Goal: Find specific page/section: Find specific page/section

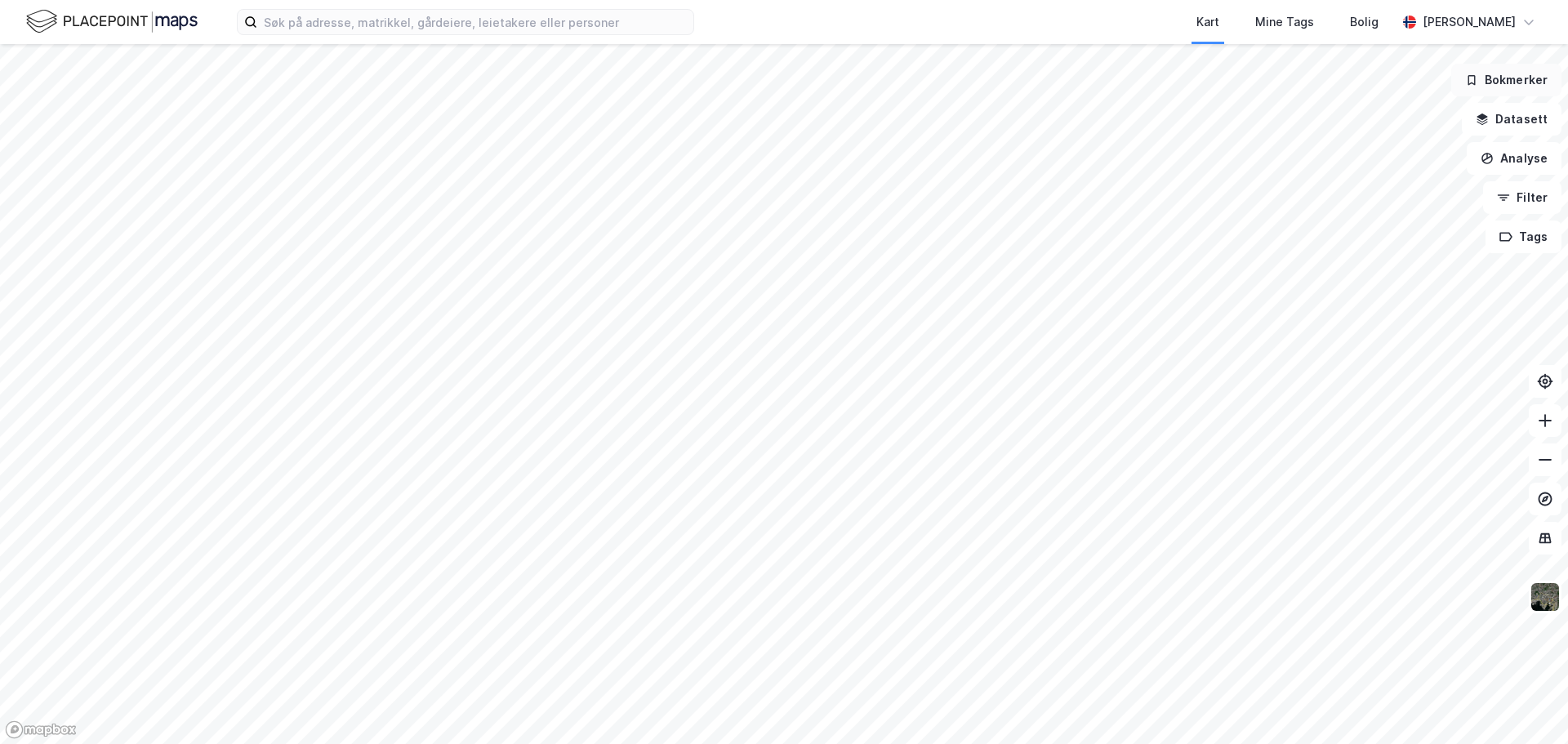
click at [1514, 83] on button "Bokmerker" at bounding box center [1505, 80] width 110 height 33
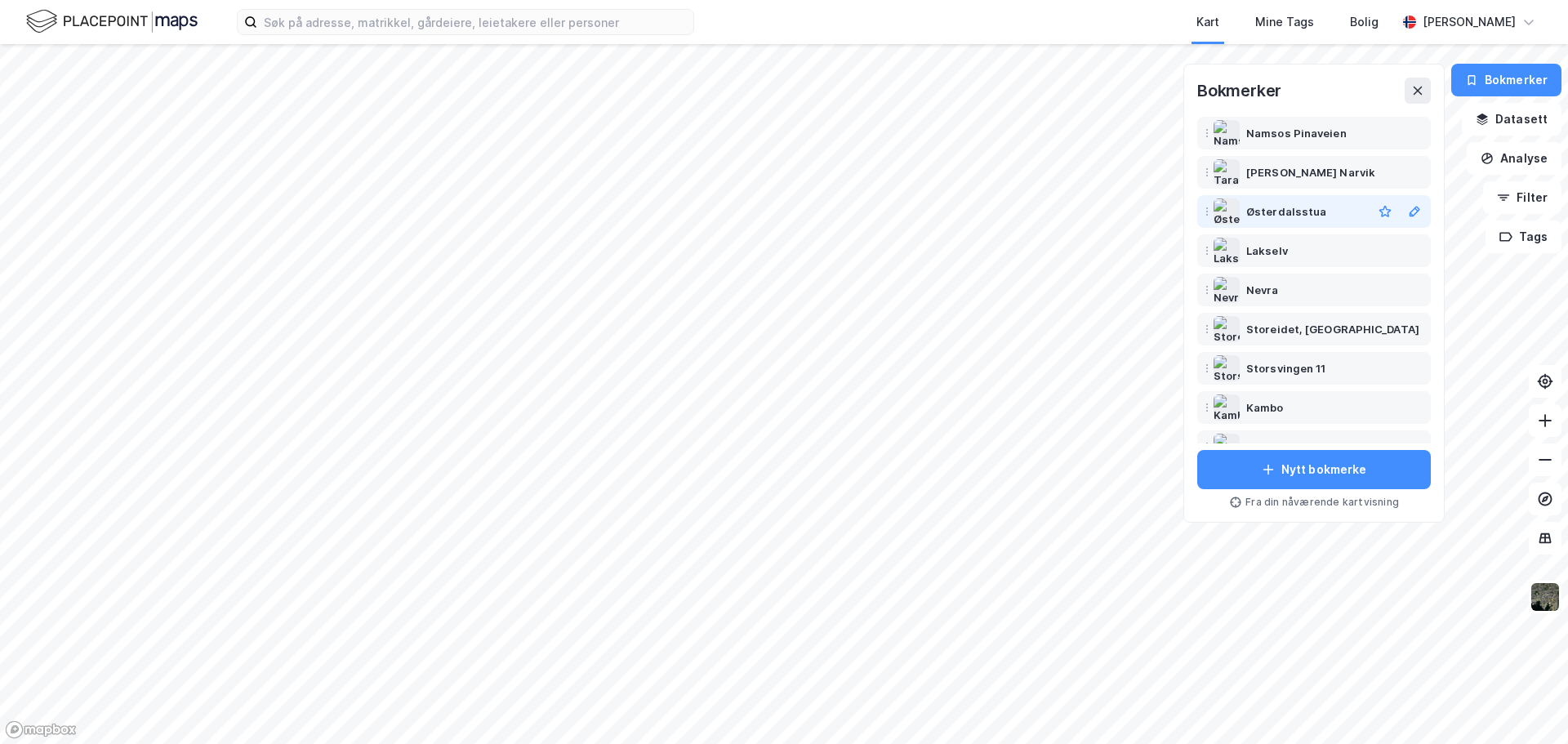
click at [1303, 218] on div "Østerdalsstua" at bounding box center [1285, 211] width 80 height 20
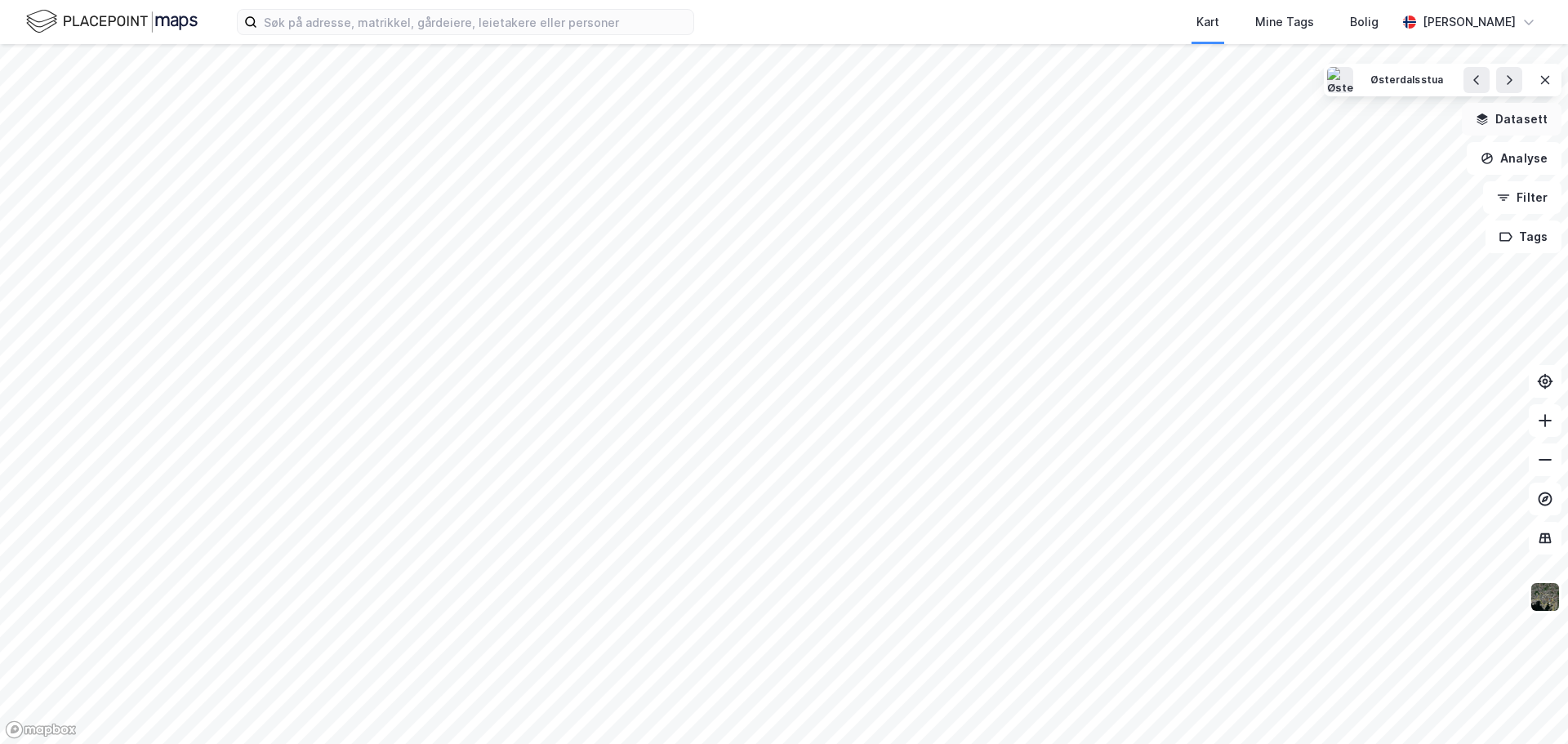
click at [1524, 120] on button "Datasett" at bounding box center [1512, 119] width 100 height 33
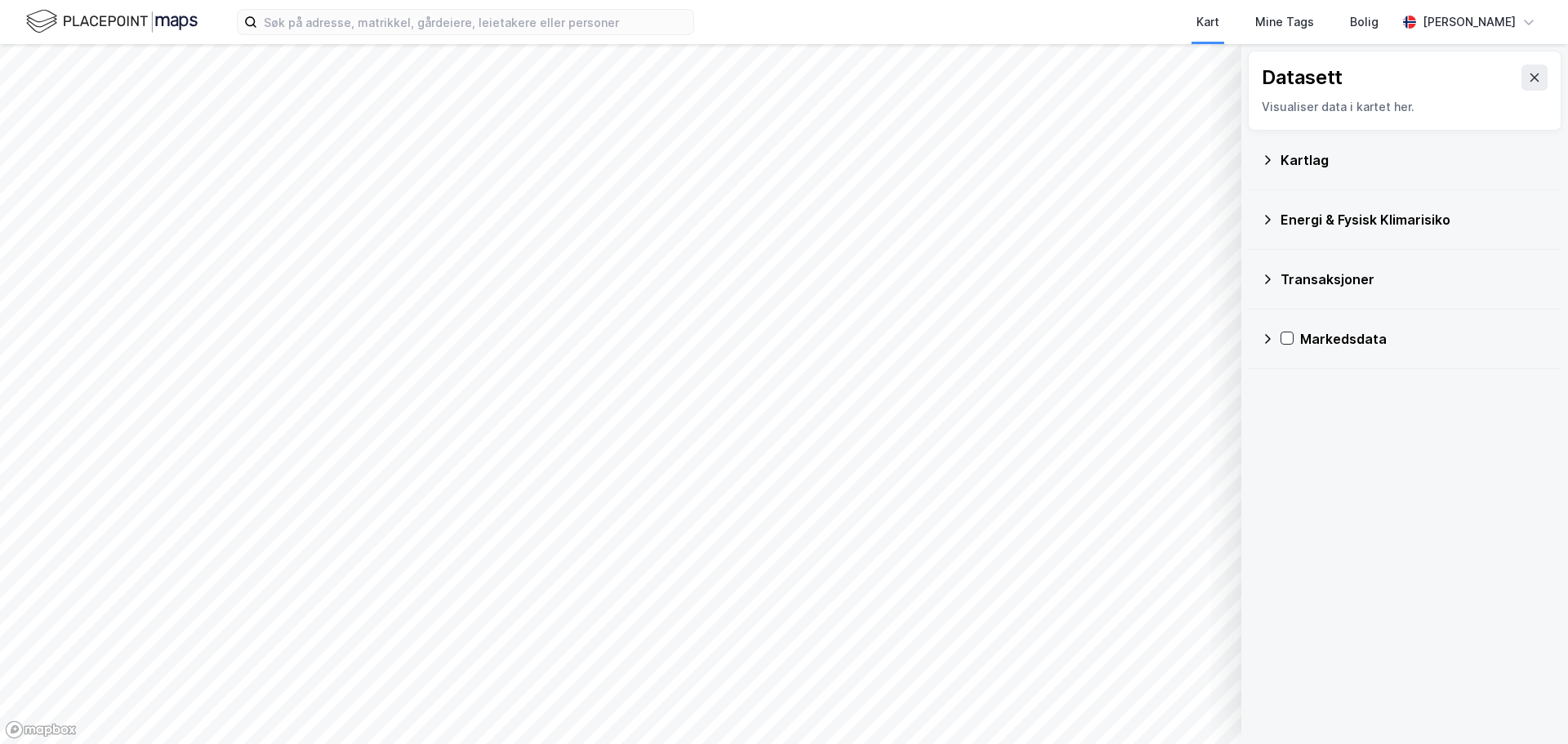
click at [1314, 163] on div "Kartlag" at bounding box center [1414, 160] width 268 height 20
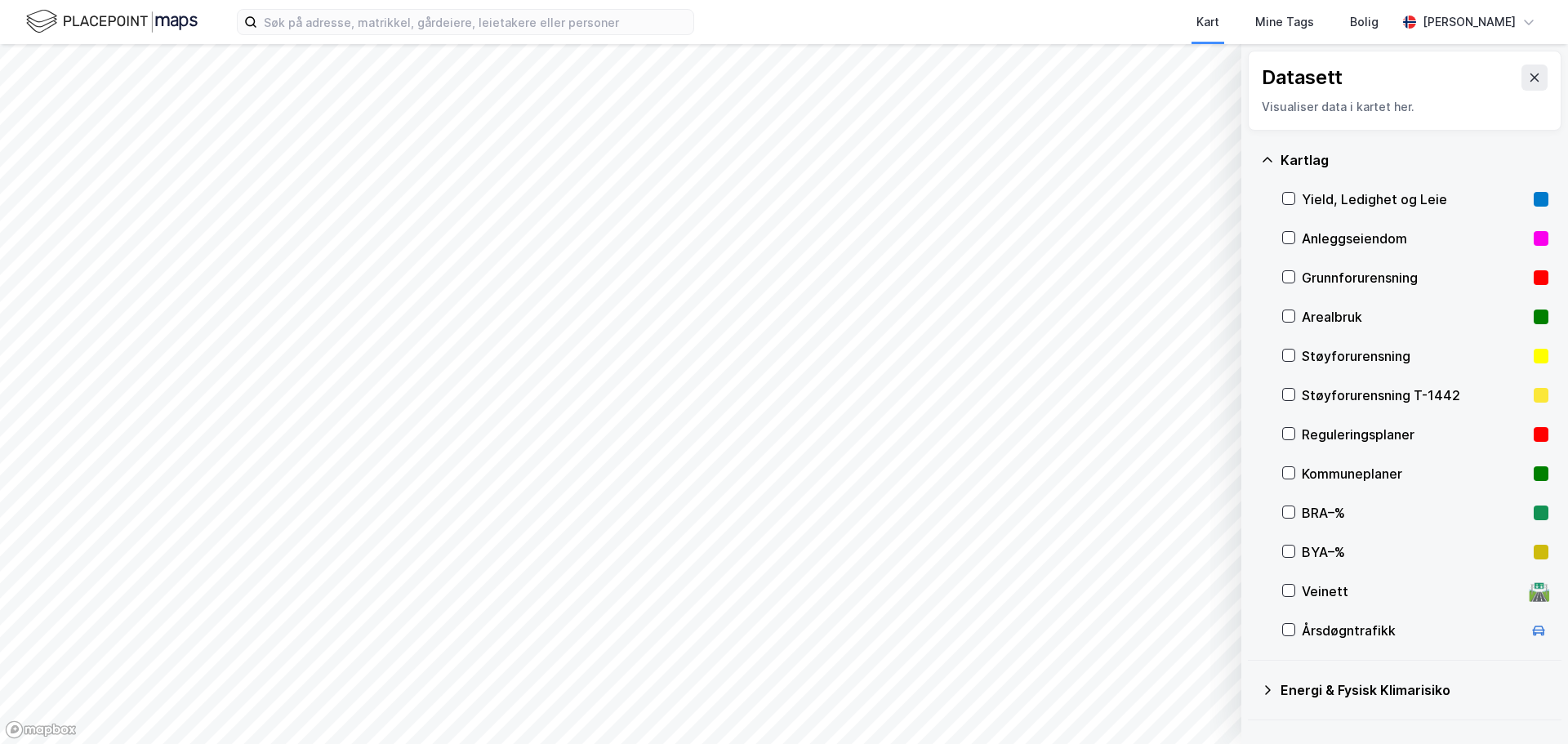
click at [1365, 436] on div "Reguleringsplaner" at bounding box center [1414, 434] width 225 height 20
click at [1528, 82] on icon at bounding box center [1534, 78] width 13 height 13
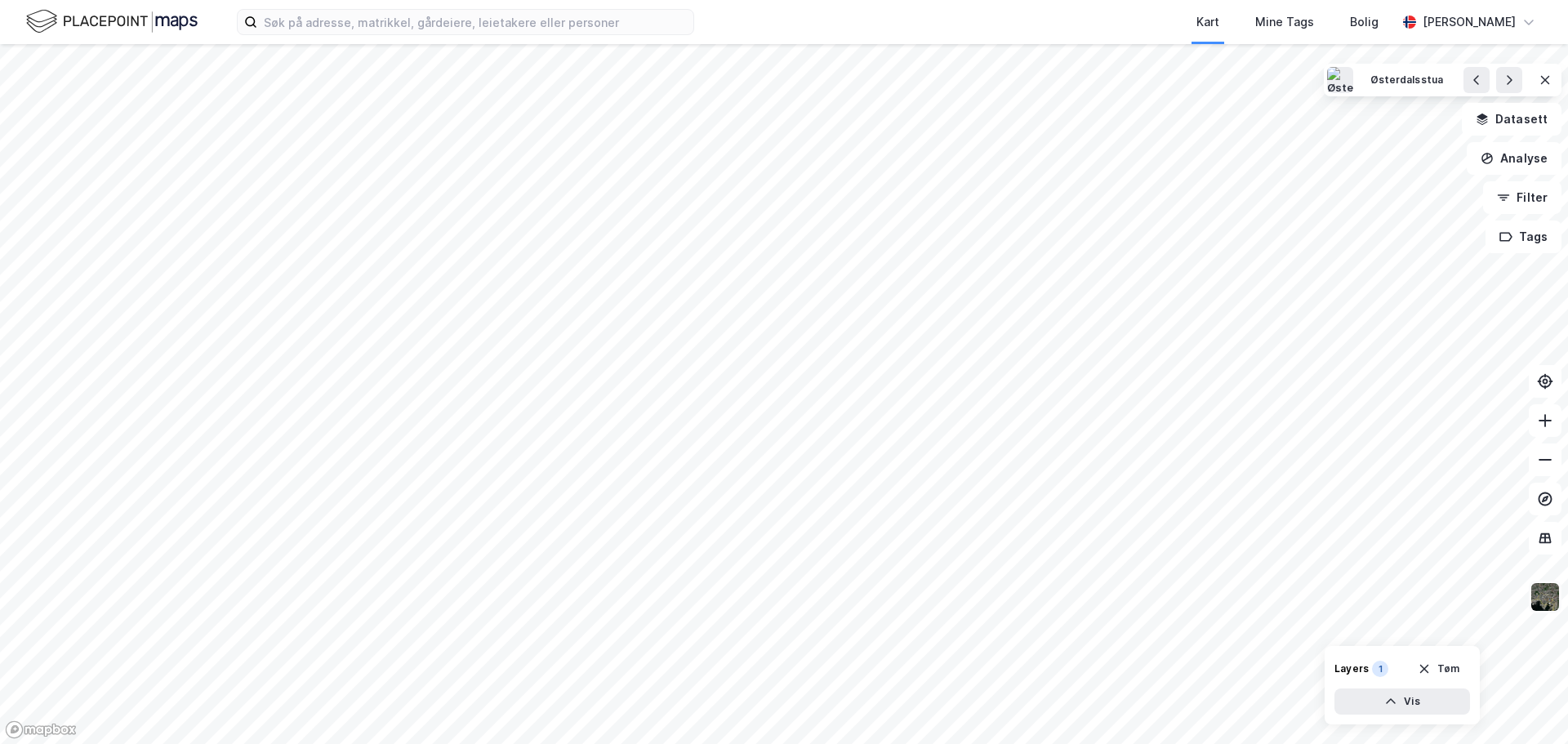
click at [1548, 605] on img at bounding box center [1545, 597] width 31 height 31
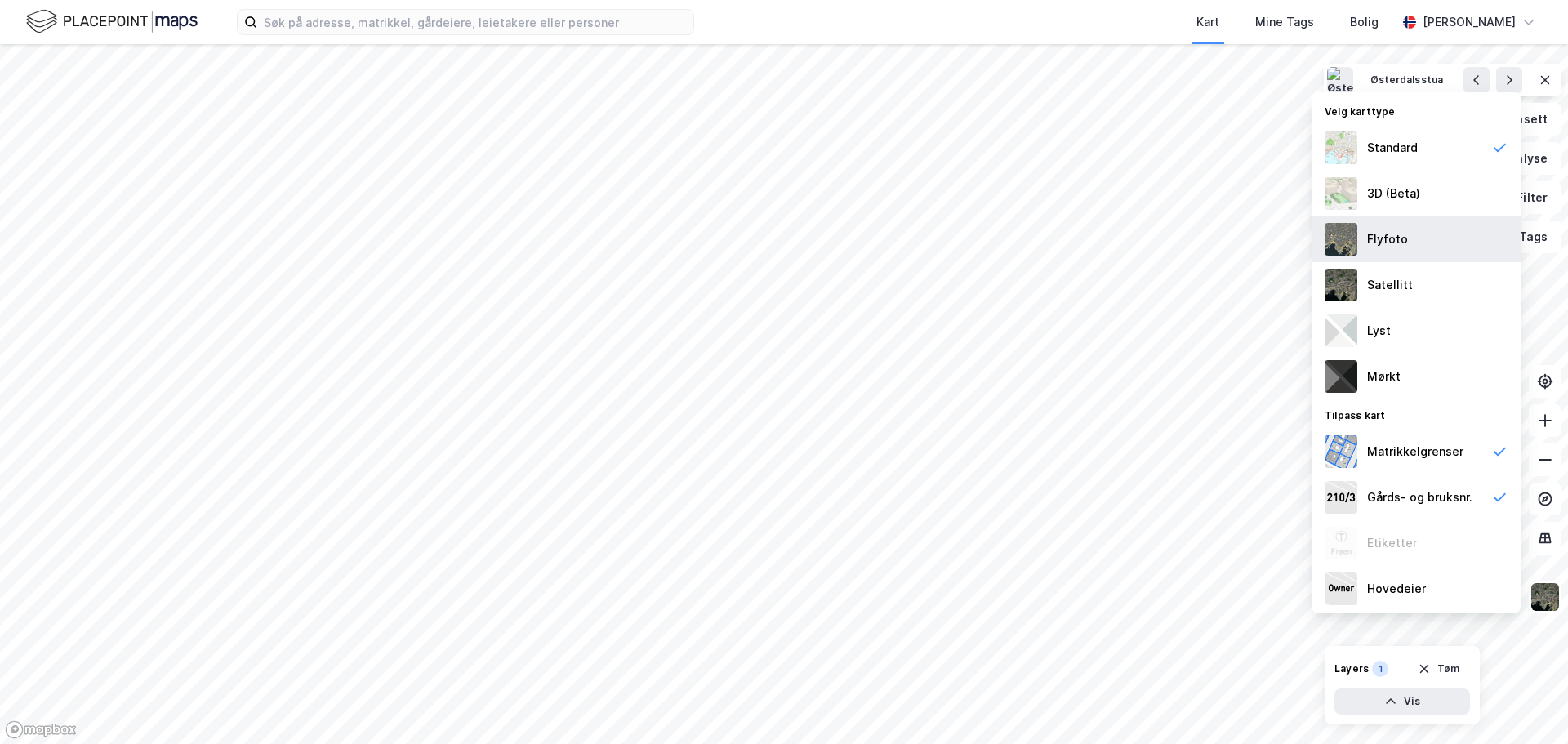
click at [1382, 242] on div "Flyfoto" at bounding box center [1387, 239] width 40 height 20
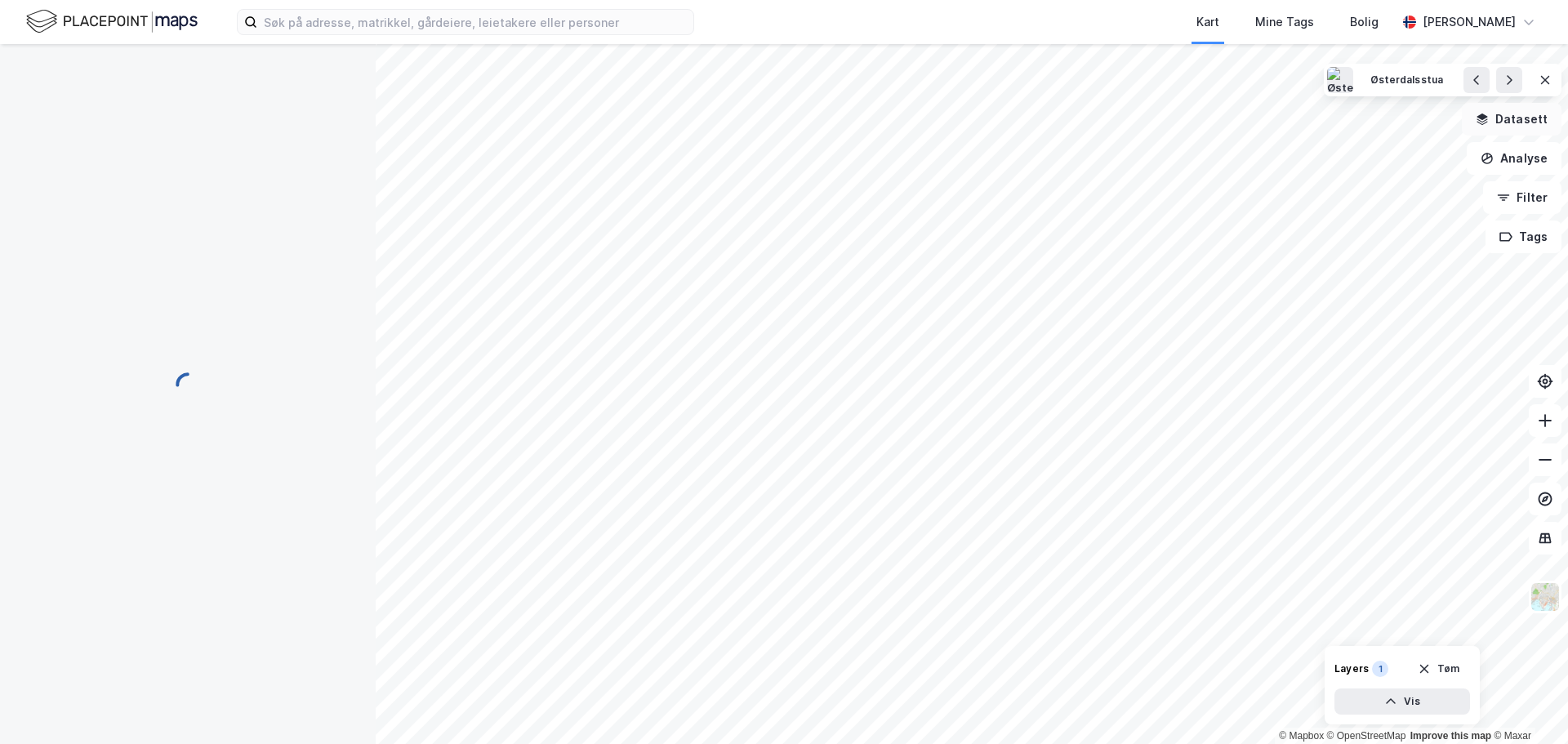
click at [1526, 127] on button "Datasett" at bounding box center [1512, 119] width 100 height 33
click at [1508, 80] on button "Bokmerker" at bounding box center [1505, 80] width 110 height 33
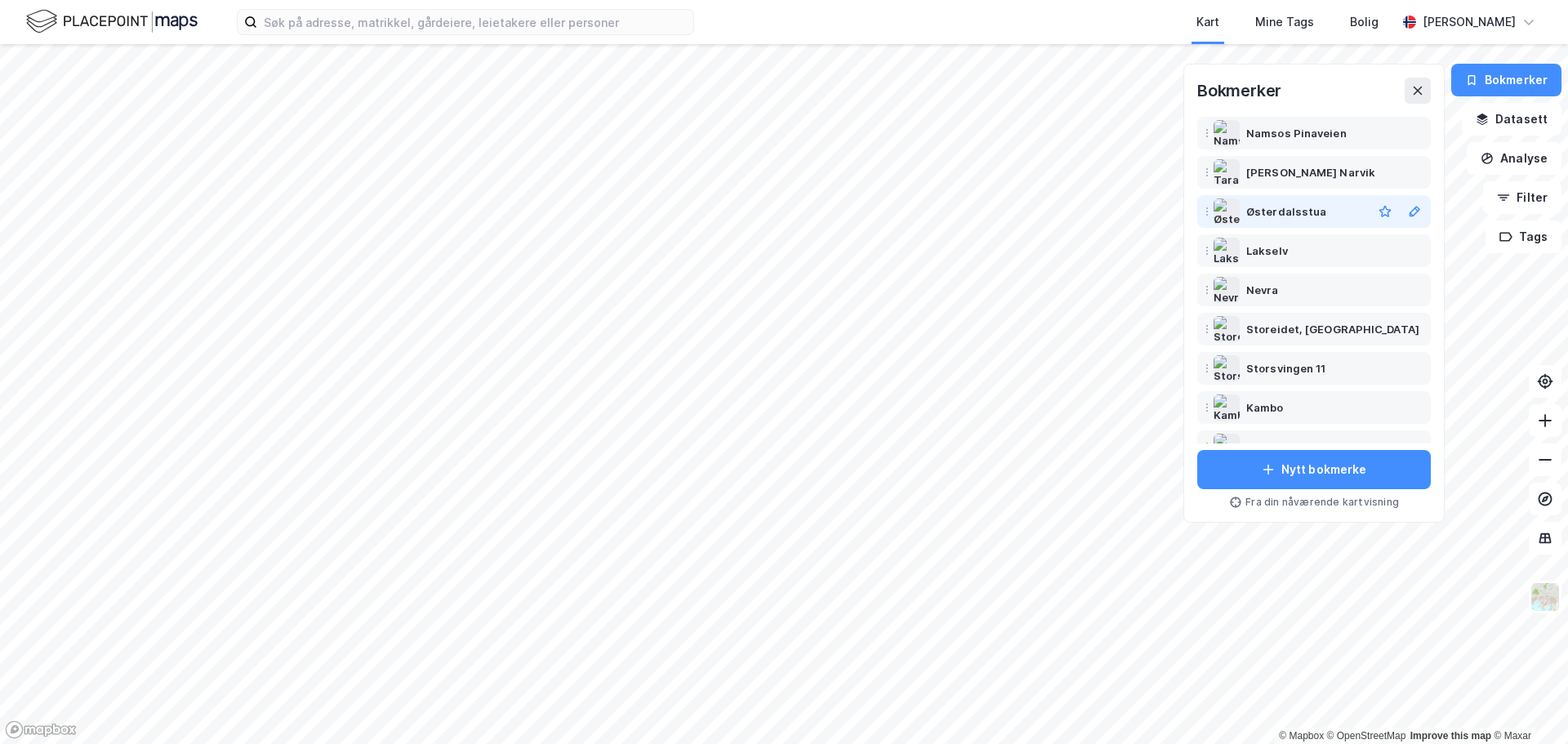
click at [1284, 210] on div "Østerdalsstua" at bounding box center [1285, 211] width 80 height 20
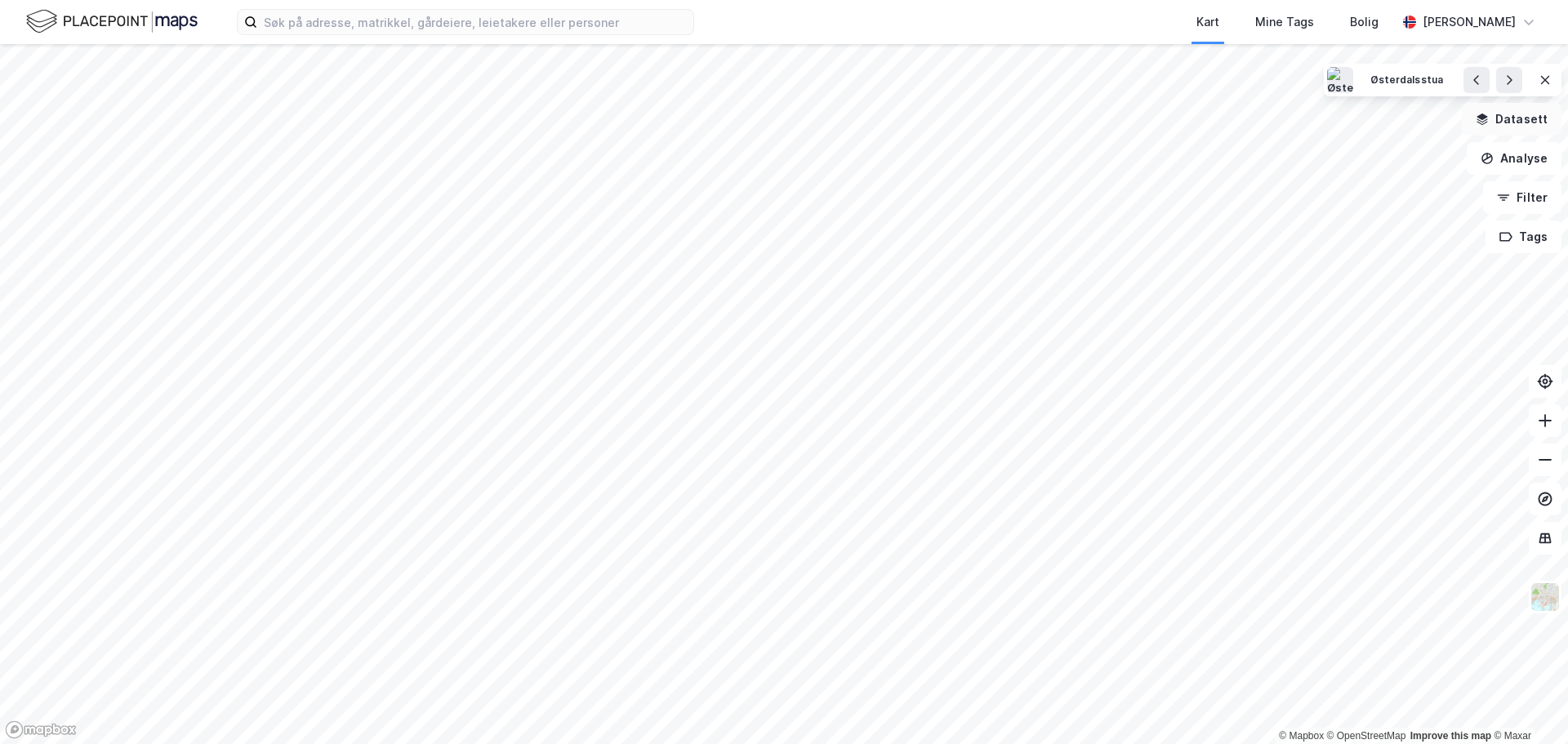
click at [1526, 126] on button "Datasett" at bounding box center [1512, 119] width 100 height 33
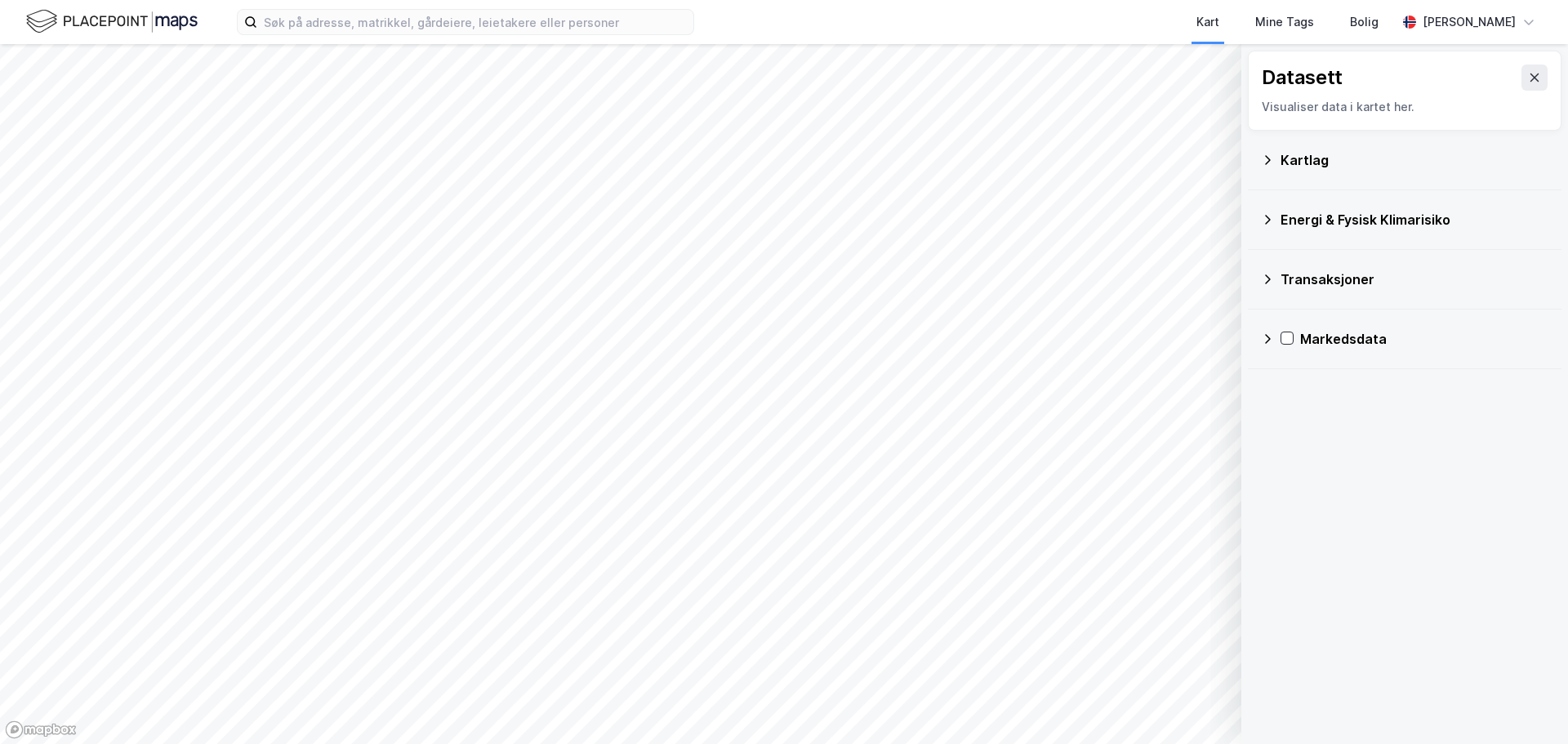
click at [1289, 166] on div "Kartlag" at bounding box center [1414, 160] width 268 height 20
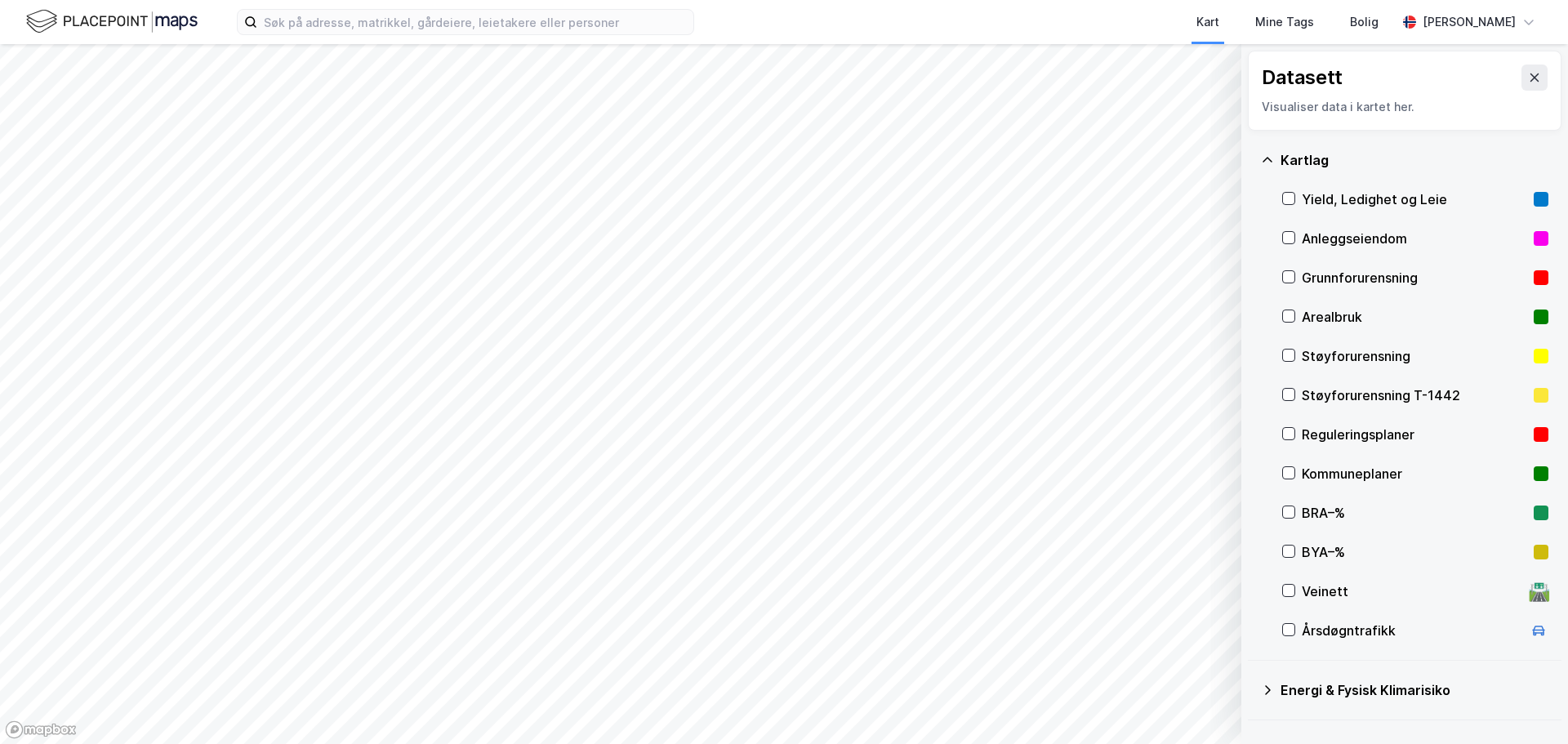
click at [1332, 435] on div "Reguleringsplaner" at bounding box center [1414, 434] width 225 height 20
click at [1528, 78] on icon at bounding box center [1534, 78] width 13 height 13
